Goal: Navigation & Orientation: Find specific page/section

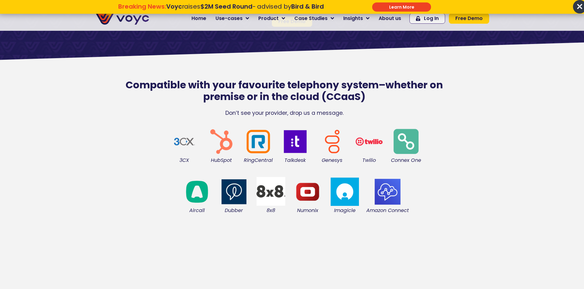
scroll to position [123, 0]
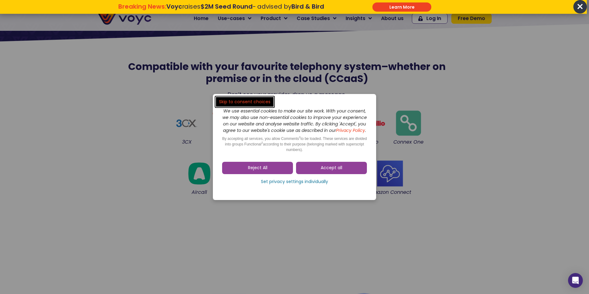
click at [342, 167] on link "Accept all" at bounding box center [331, 168] width 71 height 12
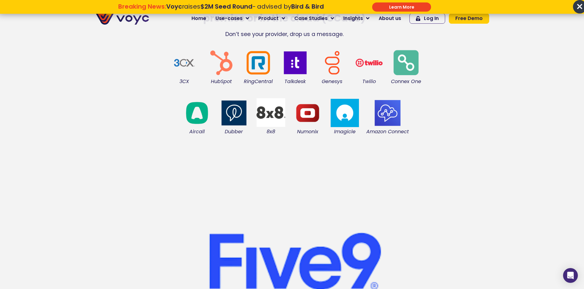
scroll to position [185, 0]
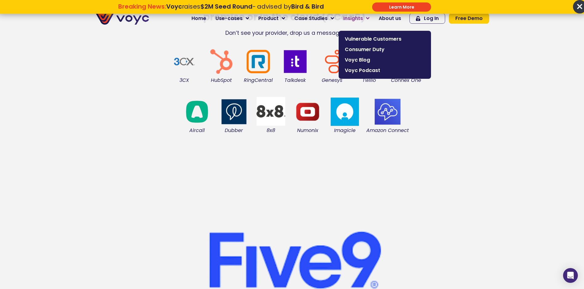
click at [368, 20] on link "Insights" at bounding box center [356, 18] width 35 height 12
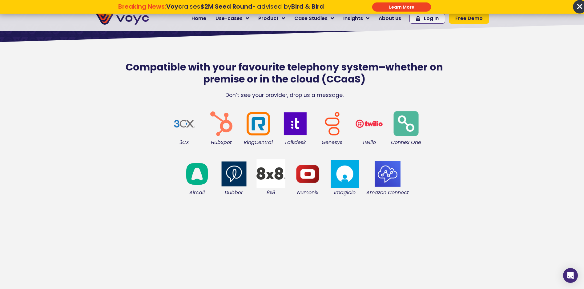
scroll to position [119, 0]
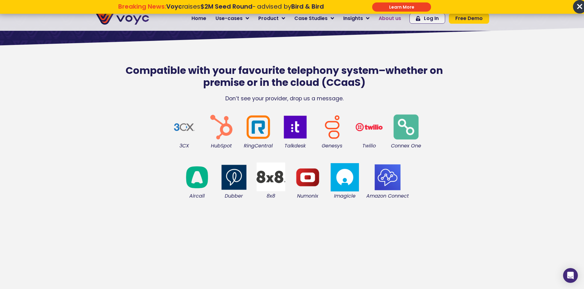
click at [394, 18] on span "About us" at bounding box center [390, 18] width 22 height 7
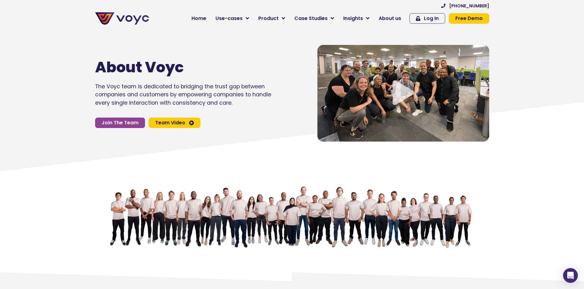
click at [400, 91] on icon "Video play button" at bounding box center [404, 92] width 22 height 25
